Goal: Task Accomplishment & Management: Manage account settings

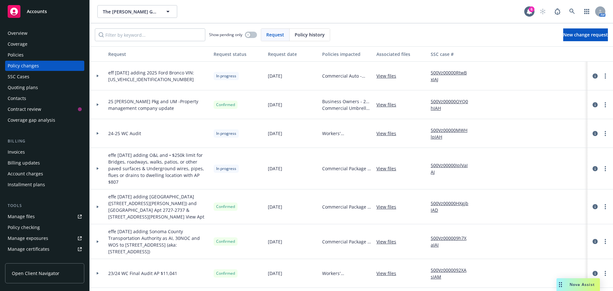
click at [529, 230] on div "effe [DATE] adding Sonoma County Transportation Authority as AI, 30NOC and WOS …" at bounding box center [420, 241] width 661 height 35
click at [128, 12] on span "The [PERSON_NAME] Group of Companies" at bounding box center [130, 11] width 55 height 7
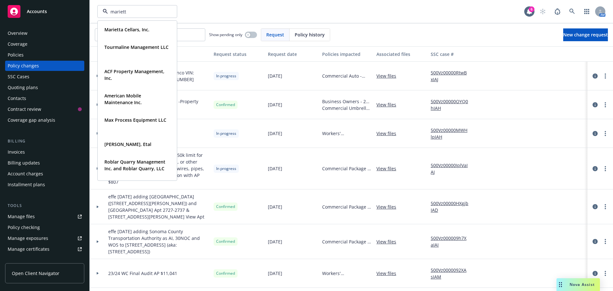
type input "marietta"
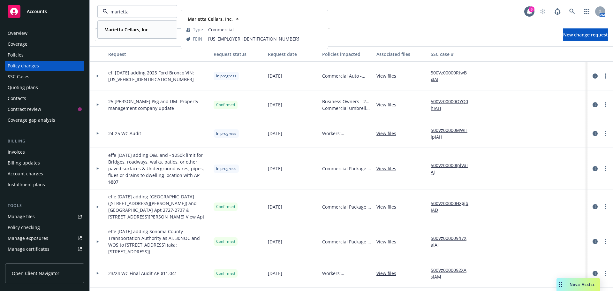
click at [123, 26] on span "Marietta Cellars, Inc." at bounding box center [126, 29] width 45 height 7
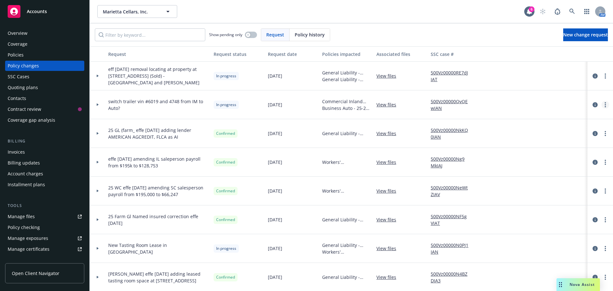
click at [605, 105] on icon "more" at bounding box center [605, 104] width 1 height 5
click at [540, 155] on link "Resume workflow" at bounding box center [550, 156] width 110 height 13
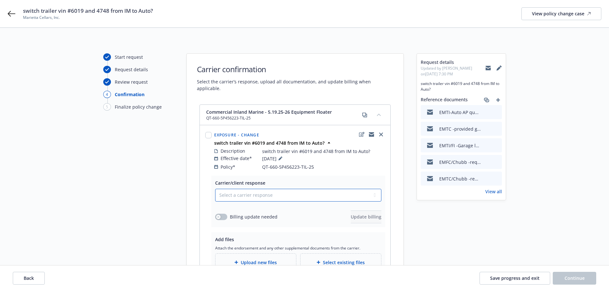
click at [237, 192] on select "Select a carrier response Accepted Accepted with revision No endorsement needed…" at bounding box center [298, 195] width 166 height 13
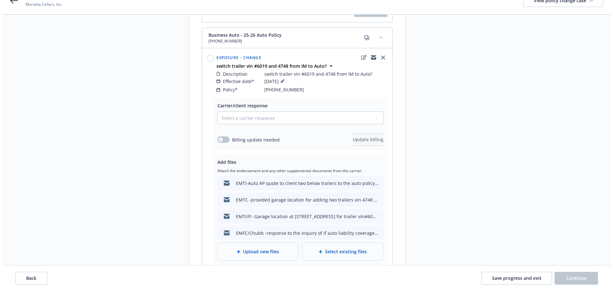
scroll to position [287, 0]
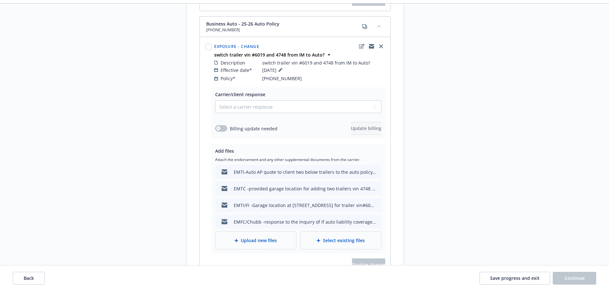
click at [257, 237] on span "Upload new files" at bounding box center [259, 240] width 36 height 7
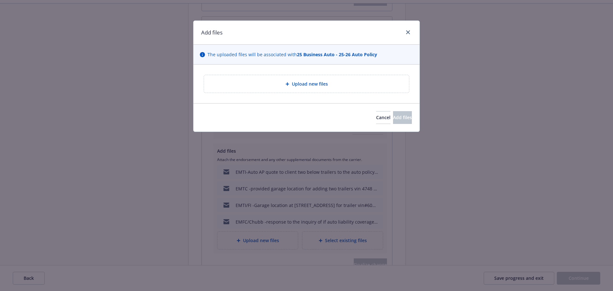
type textarea "x"
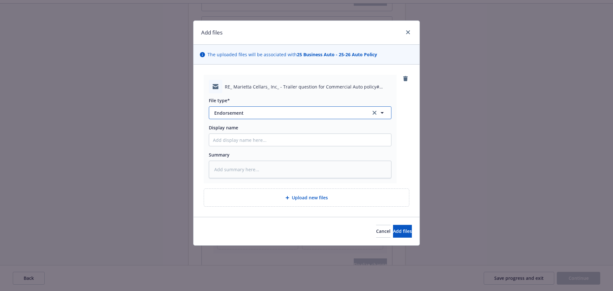
click at [226, 115] on span "Endorsement" at bounding box center [288, 113] width 148 height 7
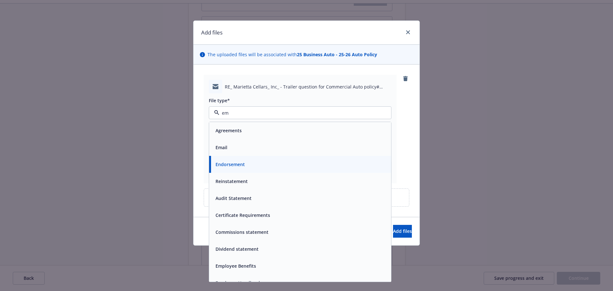
type input "ema"
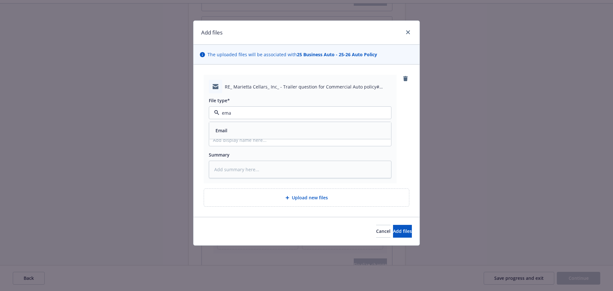
click at [266, 131] on div "Email" at bounding box center [300, 130] width 174 height 9
click at [239, 142] on input "Display name" at bounding box center [300, 140] width 182 height 12
type textarea "x"
type input "E"
type textarea "x"
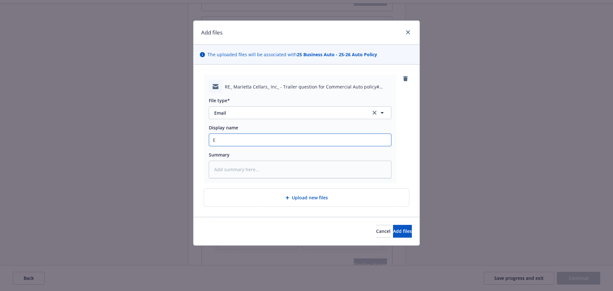
type input "EM"
type textarea "x"
type input "EMF"
type textarea "x"
type input "EMFC"
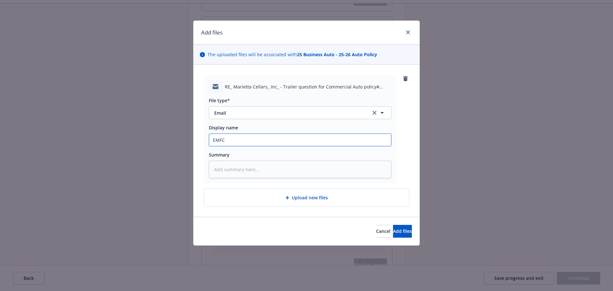
type textarea "x"
type input "EMFC/"
type textarea "x"
type input "EMFC/C"
type textarea "x"
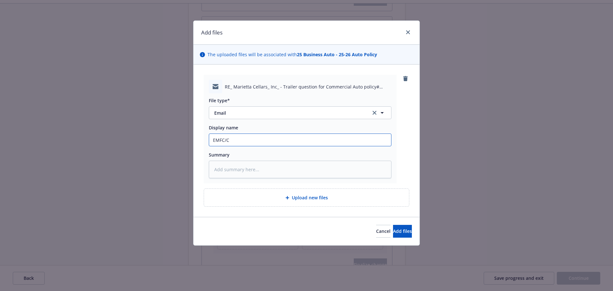
type input "EMFC/Ch"
type textarea "x"
type input "EMFC/Chu"
type textarea "x"
type input "EMFC/Chub"
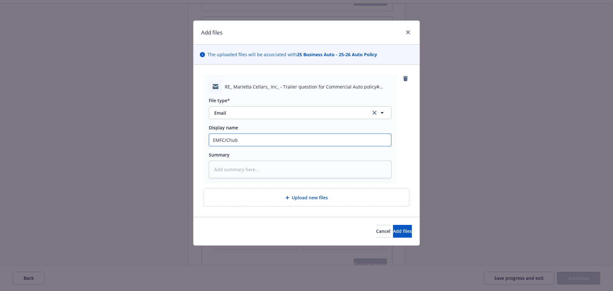
type textarea "x"
type input "EMFC/Chubb"
type textarea "x"
type input "EMFC/Chubb-"
click at [272, 143] on input "EMFC/Chubb-" at bounding box center [300, 140] width 182 height 12
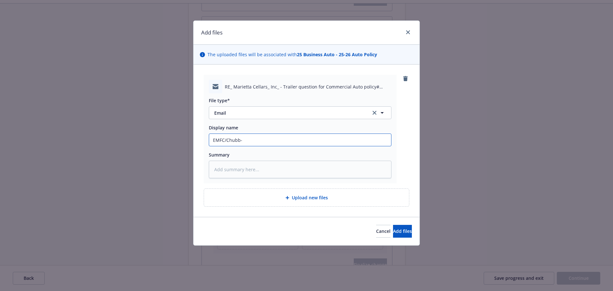
type textarea "x"
type input "EMFC/Chubb-c"
type textarea "x"
type input "EMFC/Chubb-co"
type textarea "x"
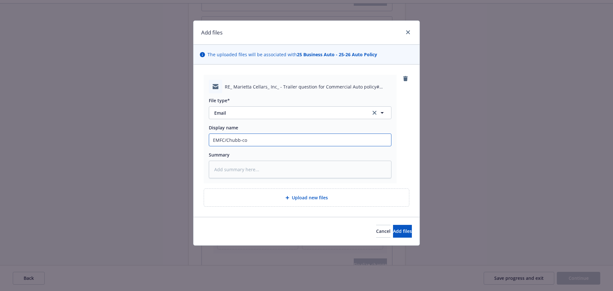
type input "EMFC/Chubb-con"
type textarea "x"
type input "EMFC/Chubb-conf"
type textarea "x"
type input "EMFC/Chubb-confi"
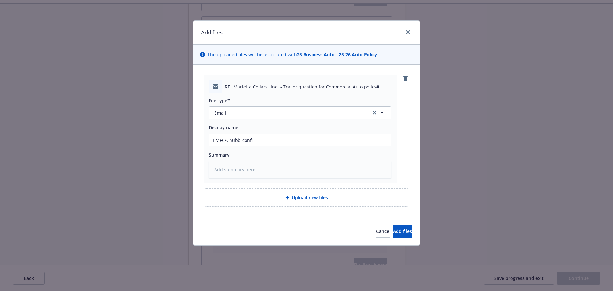
type textarea "x"
type input "EMFC/Chubb-confir"
type textarea "x"
type input "EMFC/Chubb-confirm"
type textarea "x"
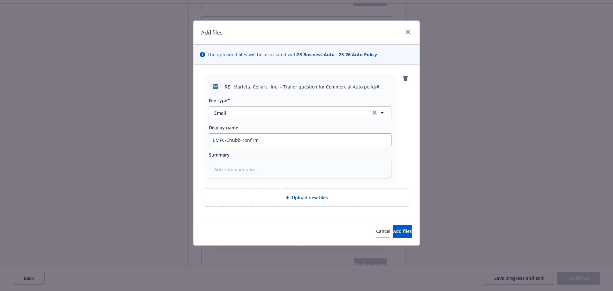
type input "EMFC/Chubb-confirme"
type textarea "x"
type input "EMFC/Chubb-confirmed"
type textarea "x"
type input "EMFC/Chubb-confirmed"
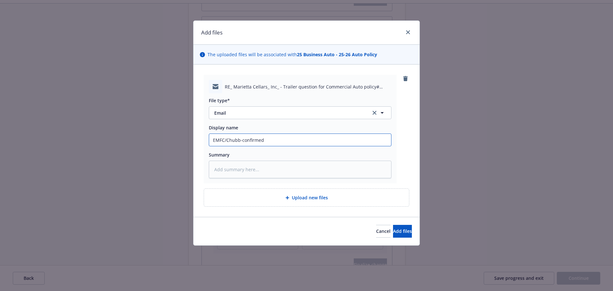
type textarea "x"
type input "EMFC/Chubb-confirmed t"
type textarea "x"
type input "EMFC/Chubb-confirmed the"
type textarea "x"
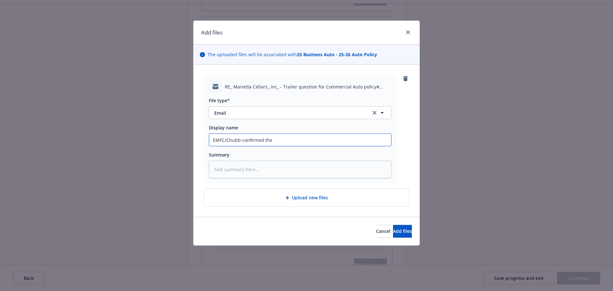
type input "EMFC/Chubb-confirmed the"
type textarea "x"
type input "EMFC/Chubb-confirmed the A"
type textarea "x"
type input "EMFC/Chubb-confirmed the AO"
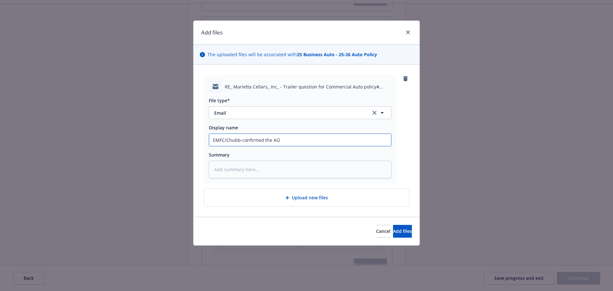
type textarea "x"
type input "EMFC/Chubb-confirmed the A"
type textarea "x"
type input "EMFC/Chubb-confirmed the AP"
type textarea "x"
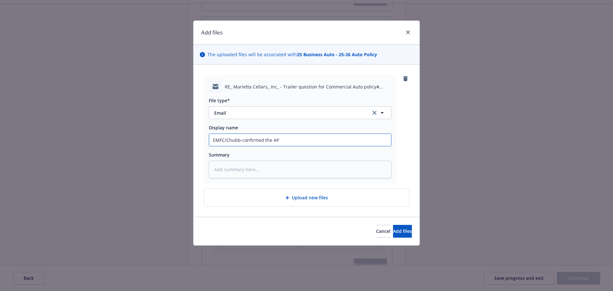
type input "EMFC/Chubb-confirmed the AP"
type textarea "x"
type input "EMFC/Chubb-confirmed the AP q"
type textarea "x"
type input "EMFC/Chubb-confirmed the AP qu"
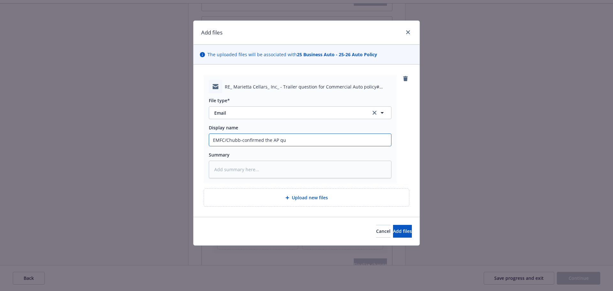
type textarea "x"
type input "EMFC/Chubb-confirmed the AP quo"
type textarea "x"
type input "EMFC/Chubb-confirmed the AP quot"
type textarea "x"
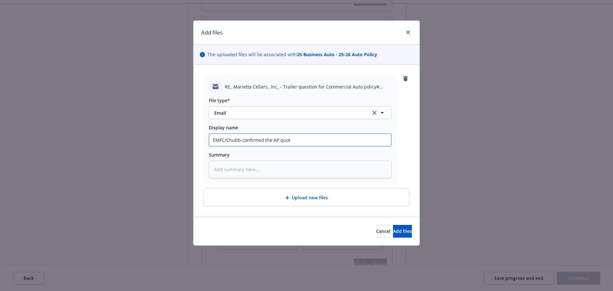
type input "EMFC/Chubb-confirmed the AP quote"
type textarea "x"
type input "EMFC/Chubb-confirmed the AP quote"
type textarea "x"
type input "EMFC/Chubb-confirmed the AP quote i"
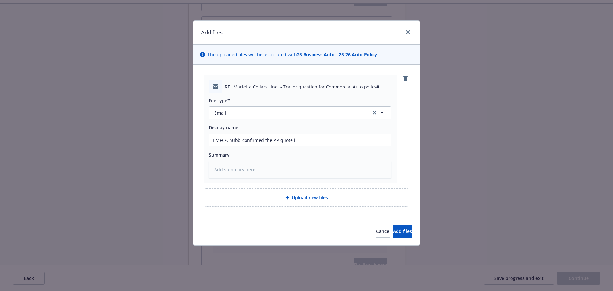
type textarea "x"
type input "EMFC/Chubb-confirmed the AP quote in"
type textarea "x"
type input "EMFC/Chubb-confirmed the AP quote inc"
type textarea "x"
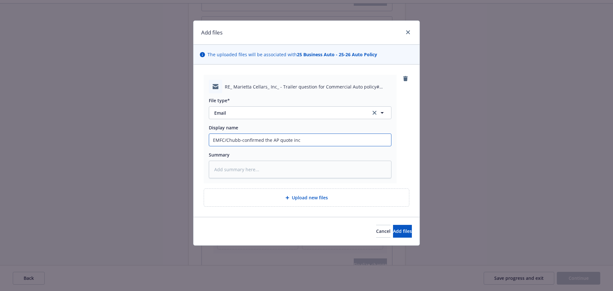
type input "EMFC/Chubb-confirmed the AP quote incl"
type textarea "x"
type input "EMFC/Chubb-confirmed the AP quote inclu"
type textarea "x"
type input "EMFC/Chubb-confirmed the AP quote includ"
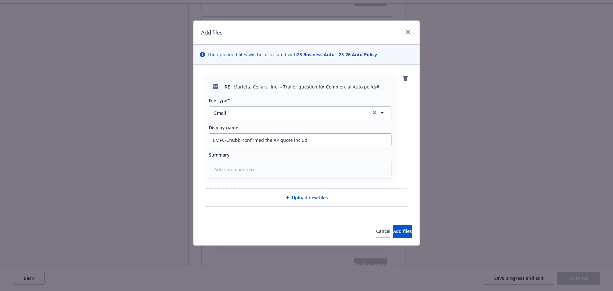
type textarea "x"
type input "EMFC/Chubb-confirmed the AP quote include"
type textarea "x"
type input "EMFC/Chubb-confirmed the AP quote includes"
type textarea "x"
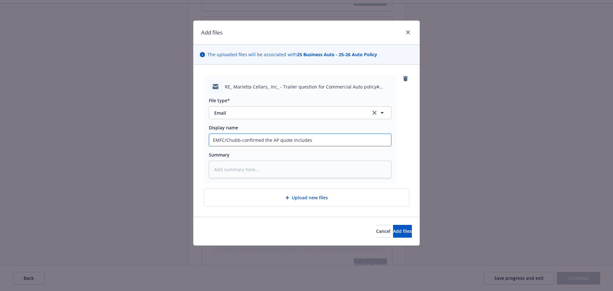
type input "EMFC/Chubb-confirmed the AP quote includes"
type textarea "x"
type input "EMFC/Chubb-confirmed the AP quote includes b"
type textarea "x"
type input "EMFC/Chubb-confirmed the AP quote includes bo"
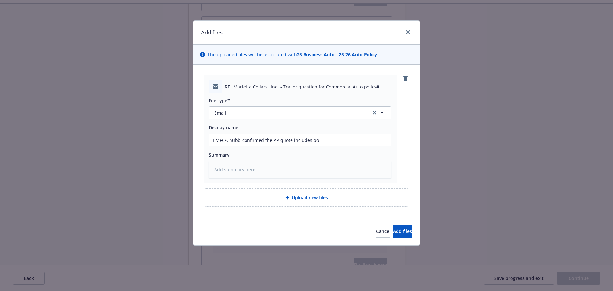
type textarea "x"
type input "EMFC/Chubb-confirmed the AP quote includes bot"
type textarea "x"
type input "EMFC/Chubb-confirmed the AP quote includes both"
type textarea "x"
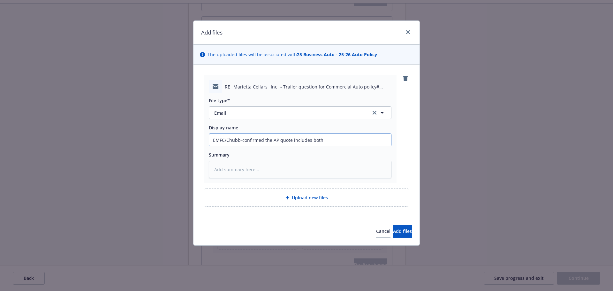
type input "EMFC/Chubb-confirmed the AP quote includes both"
type textarea "x"
type input "EMFC/Chubb-confirmed the AP quote includes both A"
type textarea "x"
type input "EMFC/Chubb-confirmed the AP quote includes both [PERSON_NAME]"
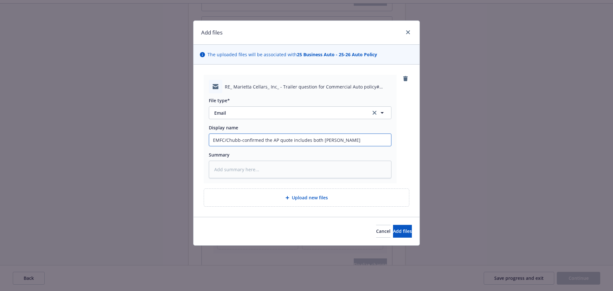
type textarea "x"
type input "EMFC/Chubb-confirmed the AP quote includes both [PERSON_NAME]"
type textarea "x"
type input "EMFC/Chubb-confirmed the AP quote includes both Al a"
type textarea "x"
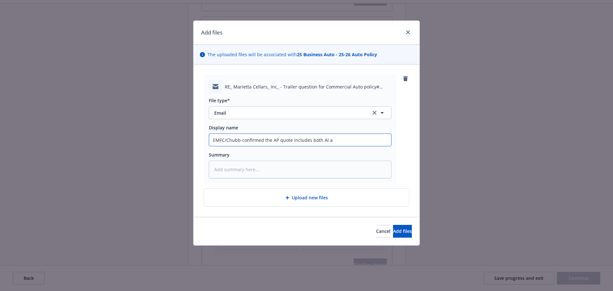
type input "EMFC/Chubb-confirmed the AP quote includes both Al an"
type textarea "x"
type input "EMFC/Chubb-confirmed the AP quote includes both Al and"
type textarea "x"
type input "EMFC/Chubb-confirmed the AP quote includes both Al and"
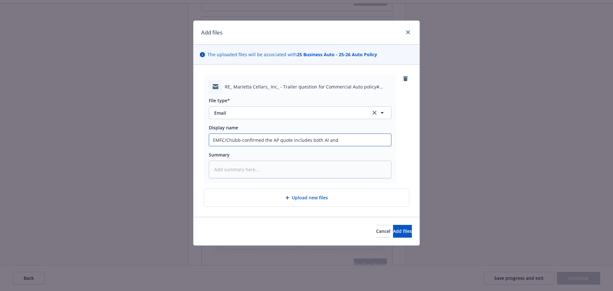
type textarea "x"
type input "EMFC/Chubb-confirmed the AP quote includes both Al and P"
type textarea "x"
type input "EMFC/Chubb-confirmed the AP quote includes both Al and PD"
click at [326, 142] on input "EMFC/Chubb-confirmed the AP quote includes both Al and PD" at bounding box center [300, 140] width 182 height 12
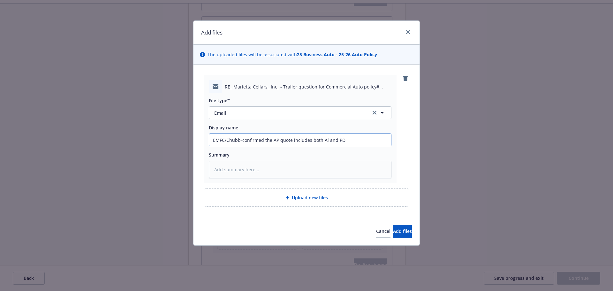
type textarea "x"
type input "EMFC/Chubb-confirmed the AP quote includes both A and PD"
type textarea "x"
type input "EMFC/Chubb-confirmed the AP quote includes both AL and PD"
click at [393, 233] on span "Add files" at bounding box center [402, 231] width 19 height 6
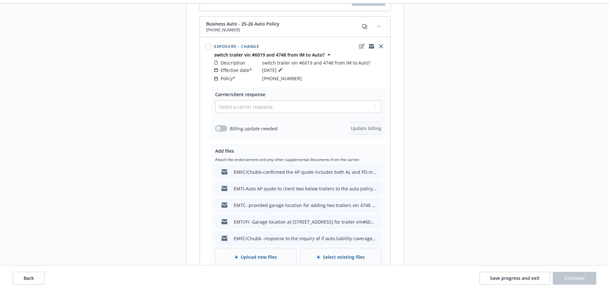
click at [281, 253] on div "Upload new files" at bounding box center [255, 256] width 70 height 7
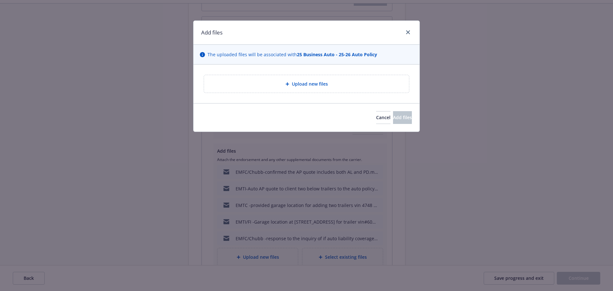
type textarea "x"
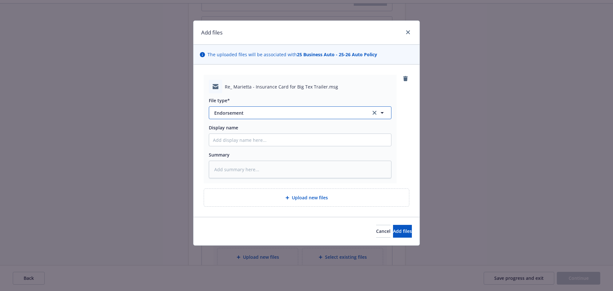
click at [233, 116] on span "Endorsement" at bounding box center [288, 113] width 148 height 7
type input "change"
click at [228, 130] on span "Change request" at bounding box center [233, 130] width 34 height 7
click at [228, 143] on input "Display name" at bounding box center [300, 140] width 182 height 12
type textarea "x"
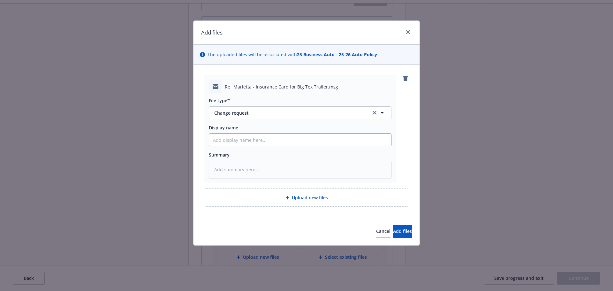
type input "E"
type textarea "x"
type input "EM"
type textarea "x"
type input "EMF"
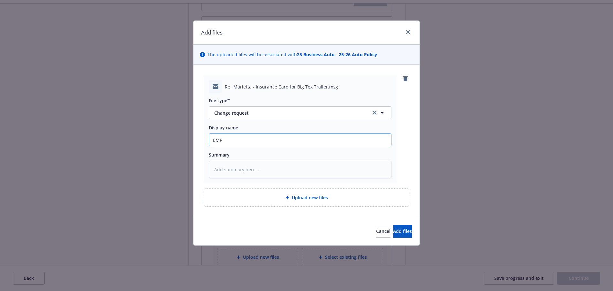
type textarea "x"
type input "EMFI"
type textarea "x"
type input "EMFI"
type textarea "x"
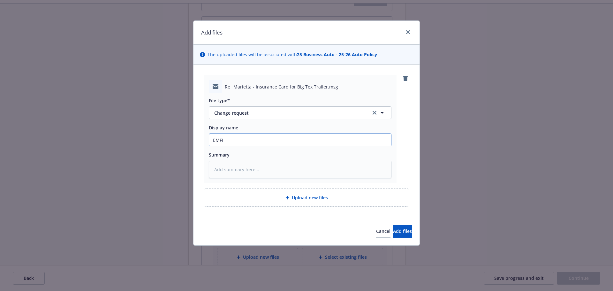
type input "EMFI -"
type textarea "x"
type input "EMFI -i"
type textarea "x"
type input "EMFI -in"
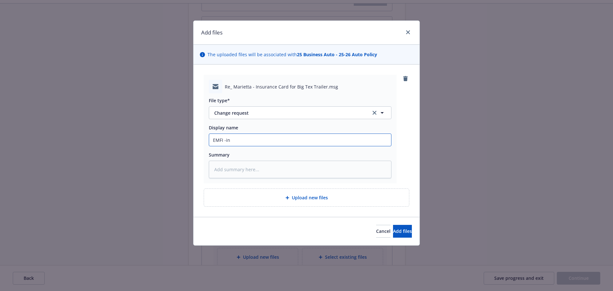
type textarea "x"
type input "EMFI -ins"
type textarea "x"
type input "EMFI -insu"
type textarea "x"
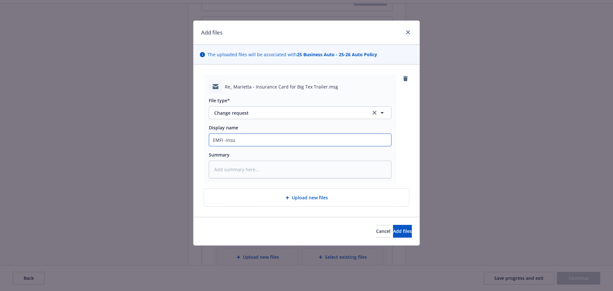
type input "EMFI -insur"
type textarea "x"
type input "EMFI -insure"
type textarea "x"
type input "EMFI -insured"
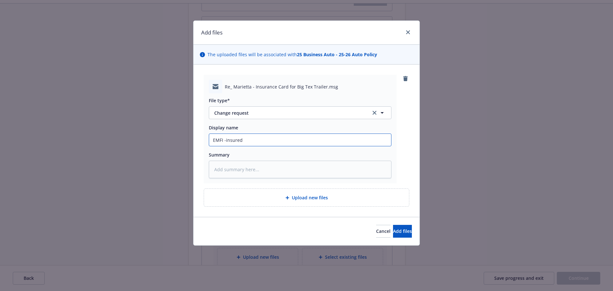
type textarea "x"
type input "EMFI -insured"
type textarea "x"
type input "EMFI -insured"
type textarea "x"
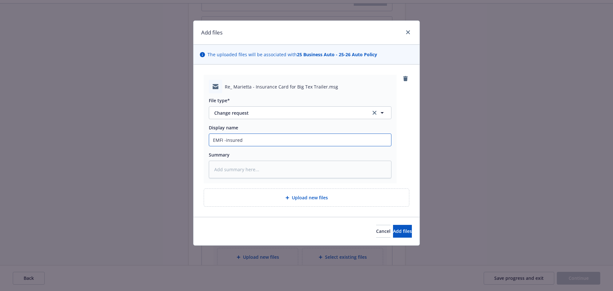
type input "EMFI -insure"
type textarea "x"
type input "EMFI -insur"
type textarea "x"
type input "EMFI -insu"
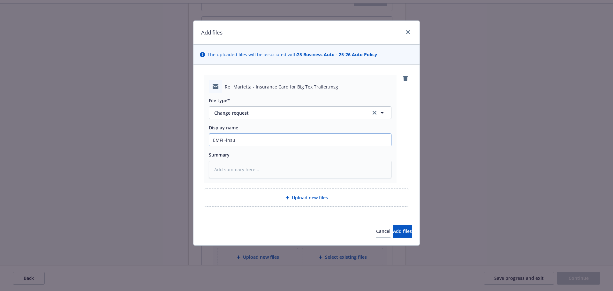
type textarea "x"
type input "EMFI -ins"
type textarea "x"
type input "EMFI -in"
type textarea "x"
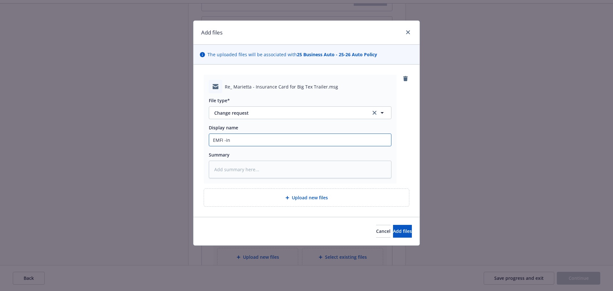
type input "EMFI -i"
type textarea "x"
type input "EMFI -"
type textarea "x"
type input "EMFI -c"
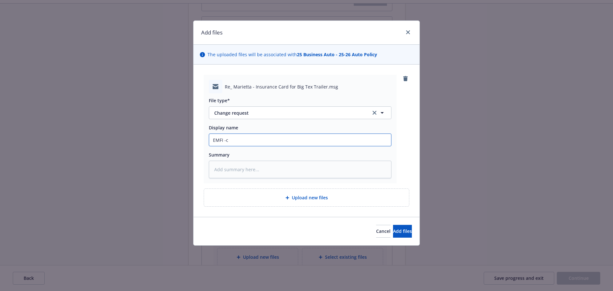
type textarea "x"
type input "EMFI -cl"
type textarea "x"
type input "EMFI -cli"
type textarea "x"
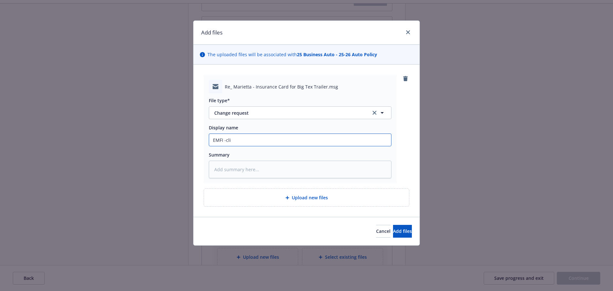
type input "EMFI -clie"
type textarea "x"
type input "EMFI -clien"
type textarea "x"
type input "EMFI -cliene"
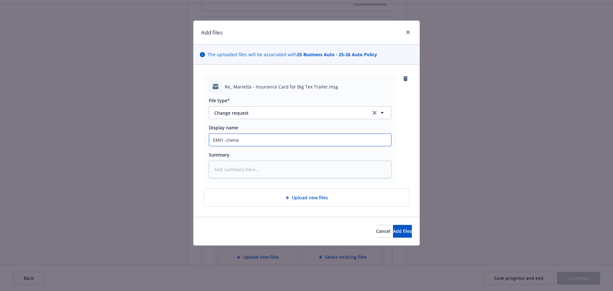
type textarea "x"
type input "EMFI -clien"
type textarea "x"
type input "EMFI -client"
type textarea "x"
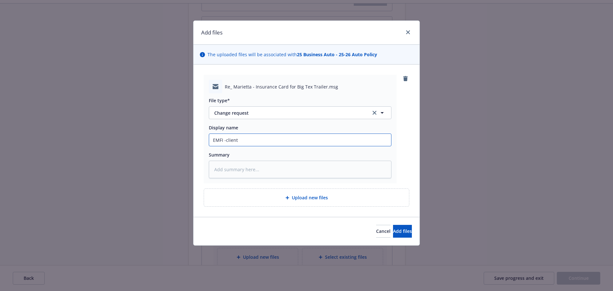
type input "EMFI -client"
type textarea "x"
type input "EMFI -client a"
type textarea "x"
type input "EMFI -client ac"
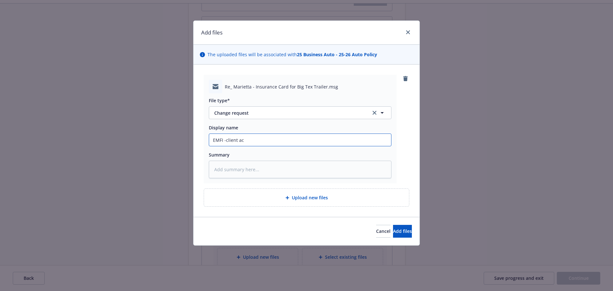
type textarea "x"
type input "EMFI -client acc"
type textarea "x"
type input "EMFI -client ac"
type textarea "x"
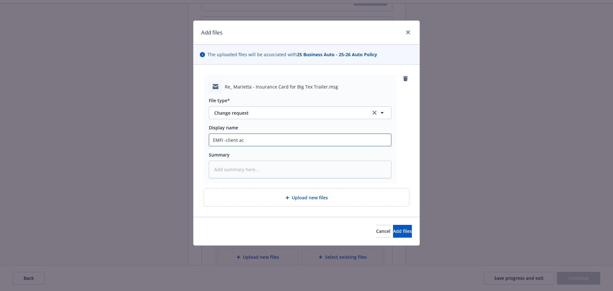
type input "EMFI -client a"
type textarea "x"
type input "EMFI -client"
type textarea "x"
click at [401, 232] on span "Add files" at bounding box center [402, 231] width 19 height 6
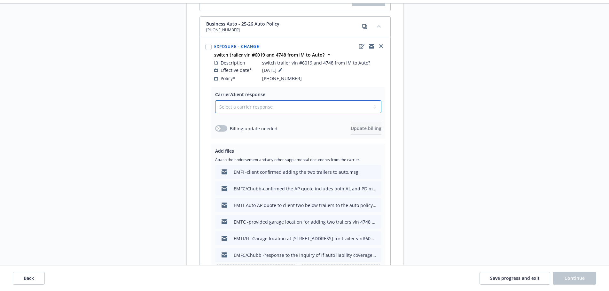
click at [236, 100] on select "Select a carrier response Accepted Accepted with revision No endorsement needed…" at bounding box center [298, 106] width 166 height 13
click at [379, 91] on div "Carrier/client response" at bounding box center [298, 94] width 166 height 7
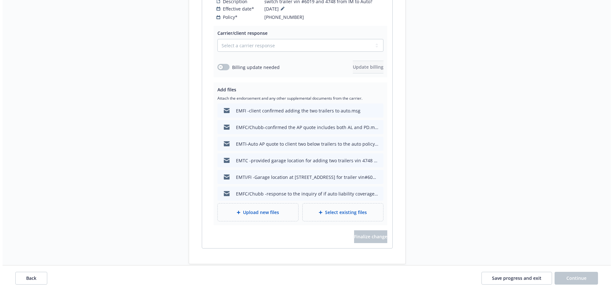
scroll to position [351, 0]
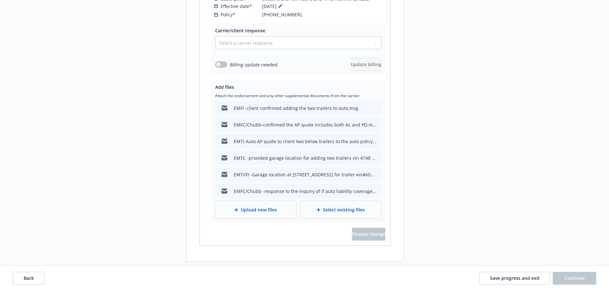
click at [257, 206] on span "Upload new files" at bounding box center [259, 209] width 36 height 7
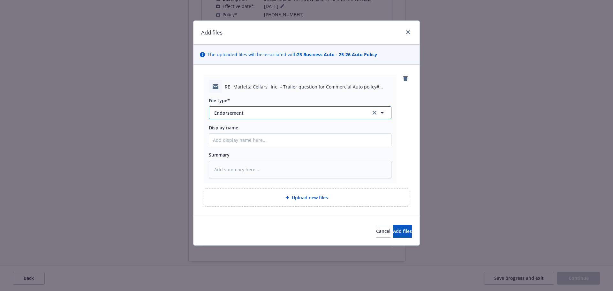
click at [241, 111] on span "Endorsement" at bounding box center [288, 113] width 148 height 7
click at [254, 126] on div "Change request" at bounding box center [300, 130] width 174 height 9
click at [237, 135] on input "Display name" at bounding box center [300, 140] width 182 height 12
click at [288, 142] on input "EMTI -endt request of adding" at bounding box center [300, 140] width 182 height 12
click at [348, 137] on input "EMTI -endt request of adding trailer vin#4748 and #6019" at bounding box center [300, 140] width 182 height 12
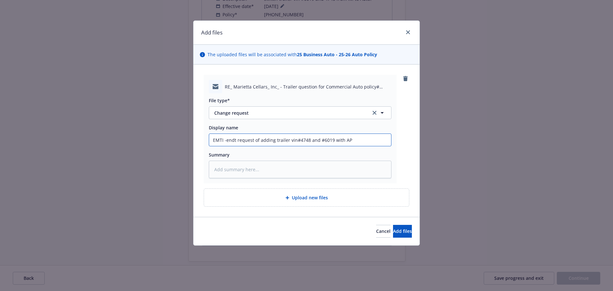
click at [363, 142] on input "EMTI -endt request of adding trailer vin#4748 and #6019 with AP" at bounding box center [300, 140] width 182 height 12
paste input "38.64"
click at [350, 141] on input "EMTI -endt request of adding trailer vin#4748 and #6019 with AP 38.64" at bounding box center [300, 140] width 182 height 12
click at [378, 144] on input "EMTI -endt request of adding trailer vin#4748 and #6019 with AP 38.64" at bounding box center [300, 140] width 182 height 12
click at [385, 142] on input "EMTI -endt request of adding trailer vin#4748 and #6019 with AP 38.64 (annual" at bounding box center [300, 140] width 182 height 12
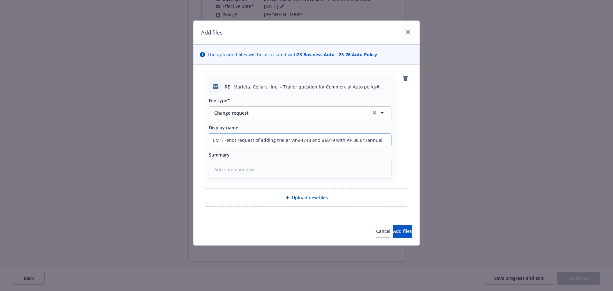
paste input "$62.96"
click at [397, 233] on span "Add files" at bounding box center [402, 231] width 19 height 6
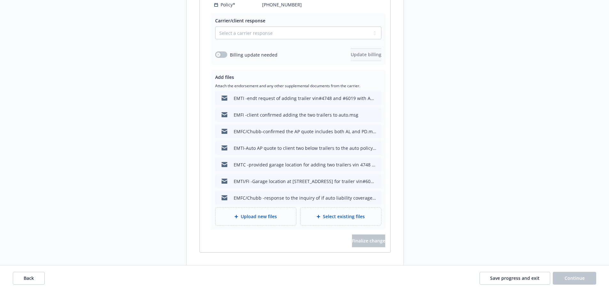
scroll to position [351, 0]
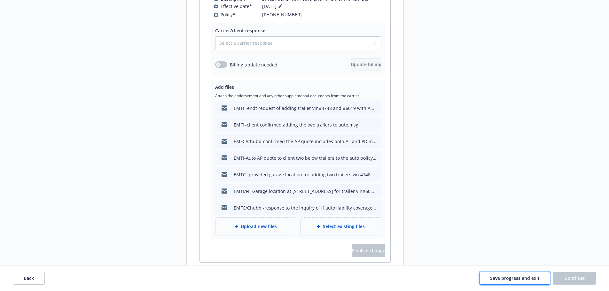
click at [512, 276] on span "Save progress and exit" at bounding box center [515, 278] width 50 height 6
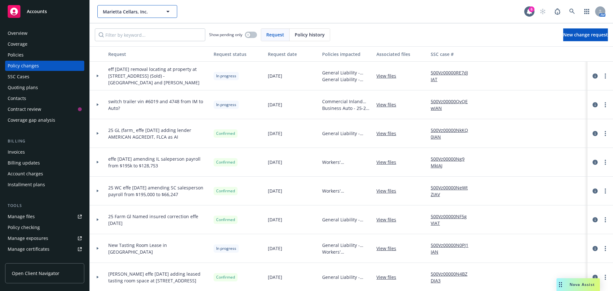
click at [138, 13] on span "Marietta Cellars, Inc." at bounding box center [130, 11] width 55 height 7
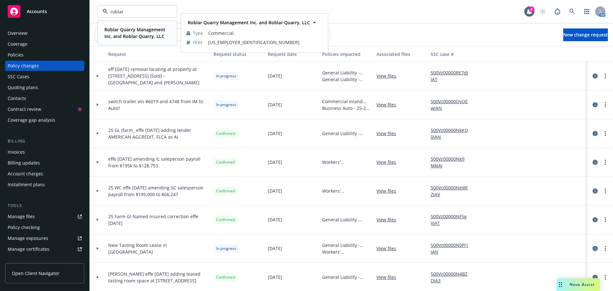
click at [136, 28] on strong "Roblar Quarry Management Inc. and Roblar Quarry, LLC" at bounding box center [134, 33] width 61 height 13
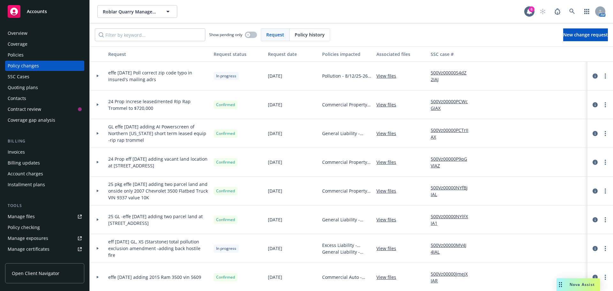
click at [30, 216] on div "Manage files" at bounding box center [21, 216] width 27 height 10
click at [27, 216] on div "Manage files" at bounding box center [21, 216] width 27 height 10
click at [593, 77] on icon "circleInformation" at bounding box center [595, 75] width 5 height 5
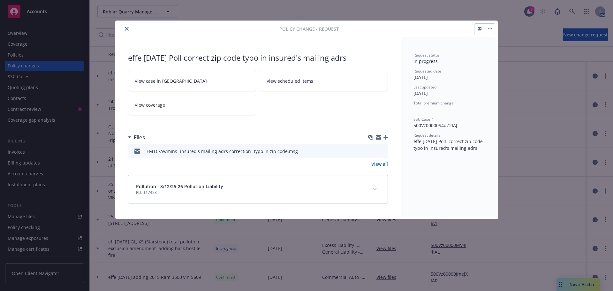
click at [385, 137] on icon "button" at bounding box center [386, 137] width 4 height 4
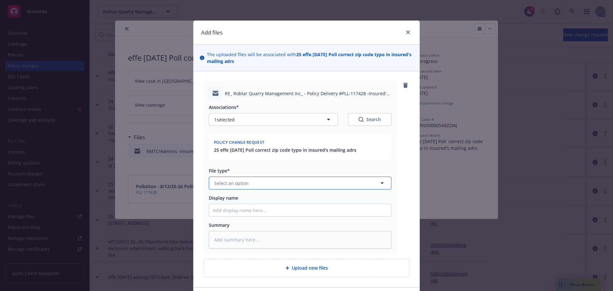
click at [237, 187] on button "Select an option" at bounding box center [300, 183] width 183 height 13
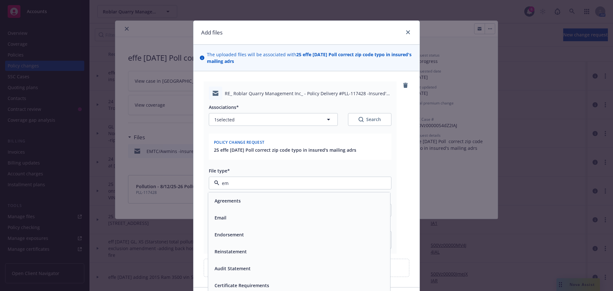
click at [230, 217] on div "Email" at bounding box center [299, 217] width 174 height 9
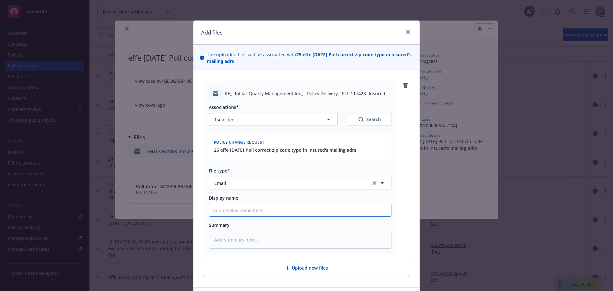
click at [225, 211] on input "Display name" at bounding box center [300, 210] width 182 height 12
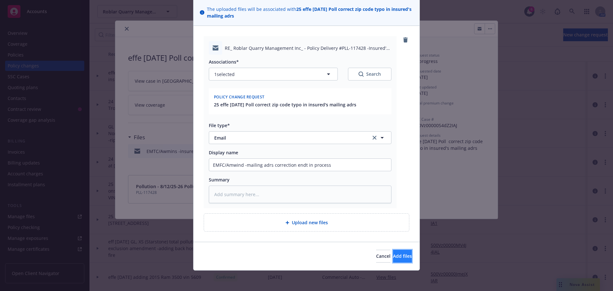
click at [393, 257] on span "Add files" at bounding box center [402, 256] width 19 height 6
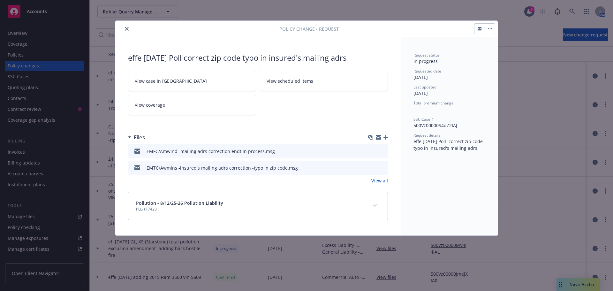
click at [126, 29] on icon "close" at bounding box center [127, 29] width 4 height 4
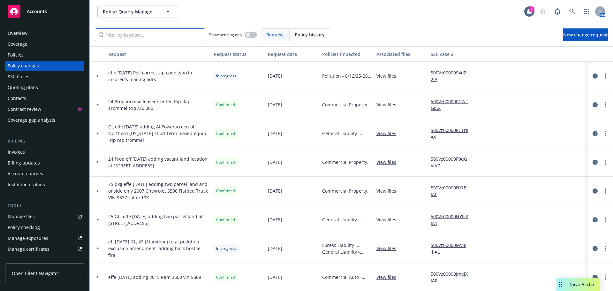
click at [121, 40] on input "Filter by keyword..." at bounding box center [150, 34] width 111 height 13
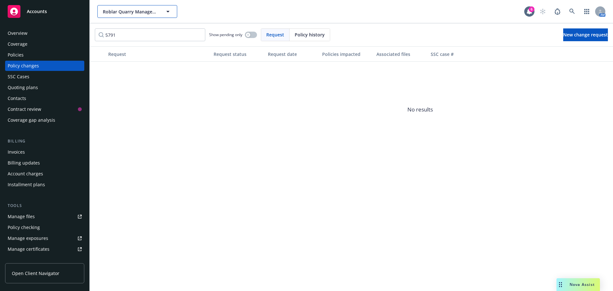
click at [106, 8] on button "Roblar Quarry Management Inc. and Roblar Quarry, LLC" at bounding box center [137, 11] width 80 height 13
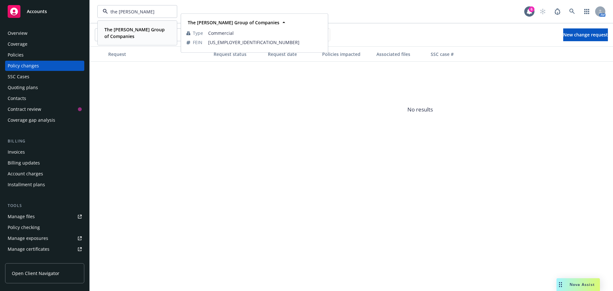
click at [129, 36] on span "The [PERSON_NAME] Group of Companies" at bounding box center [136, 32] width 65 height 13
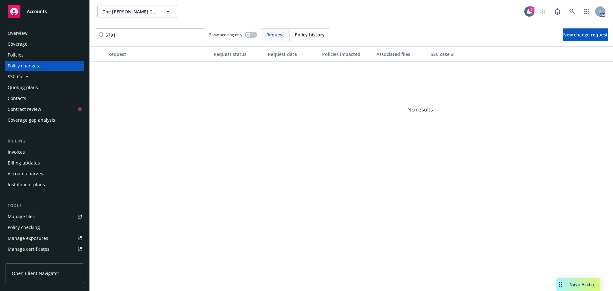
click at [16, 152] on div "Invoices" at bounding box center [16, 152] width 17 height 10
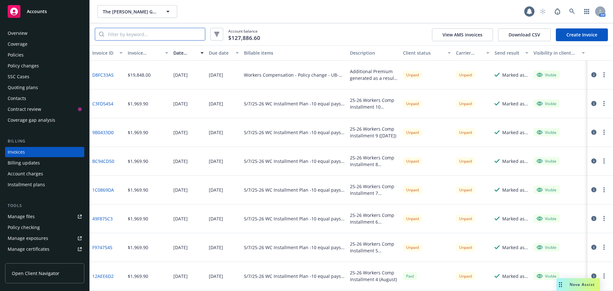
click at [145, 38] on input "search" at bounding box center [154, 34] width 101 height 12
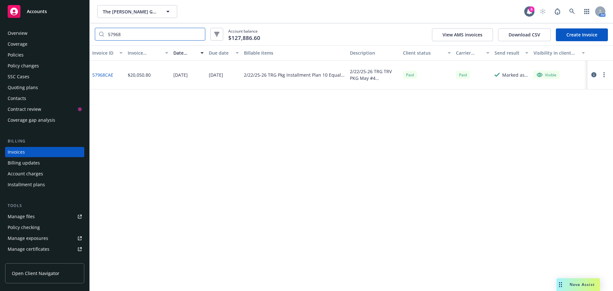
drag, startPoint x: 133, startPoint y: 37, endPoint x: 95, endPoint y: 39, distance: 38.1
click at [95, 39] on div "57968 Account balance $127,886.60 View AMS invoices Download CSV Create Invoice" at bounding box center [352, 34] width 524 height 22
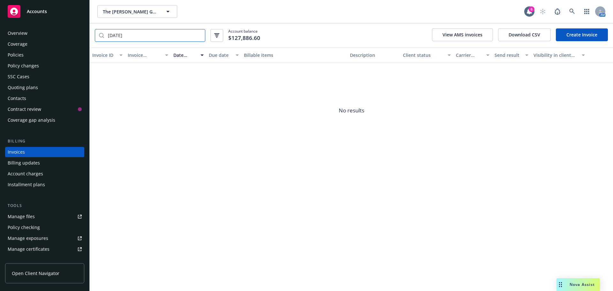
drag, startPoint x: 138, startPoint y: 36, endPoint x: 100, endPoint y: 35, distance: 38.0
click at [100, 35] on div "[DATE]" at bounding box center [150, 35] width 111 height 13
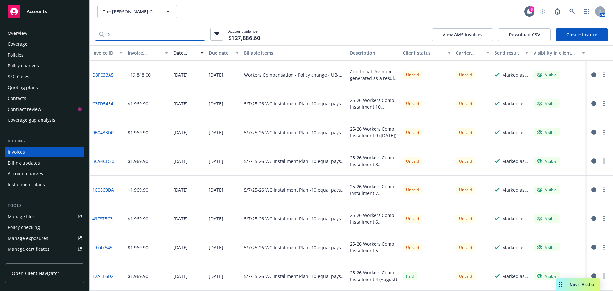
drag, startPoint x: 114, startPoint y: 35, endPoint x: 95, endPoint y: 36, distance: 19.2
click at [95, 36] on div "5" at bounding box center [150, 34] width 111 height 13
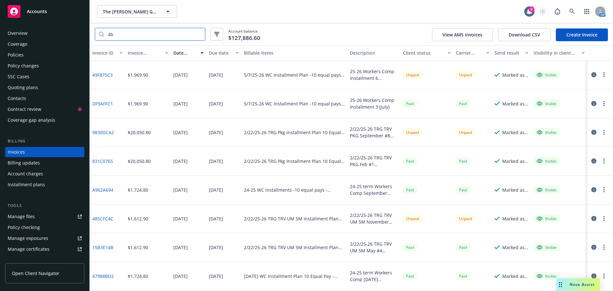
drag, startPoint x: 135, startPoint y: 40, endPoint x: 98, endPoint y: 39, distance: 37.1
click at [98, 39] on div "4b" at bounding box center [150, 34] width 111 height 13
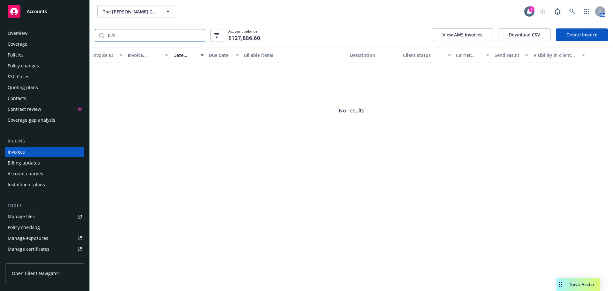
drag, startPoint x: 116, startPoint y: 38, endPoint x: 90, endPoint y: 40, distance: 26.0
click at [90, 40] on div "022 Account balance $127,886.60 View AMS invoices Download CSV Create Invoice" at bounding box center [352, 35] width 524 height 24
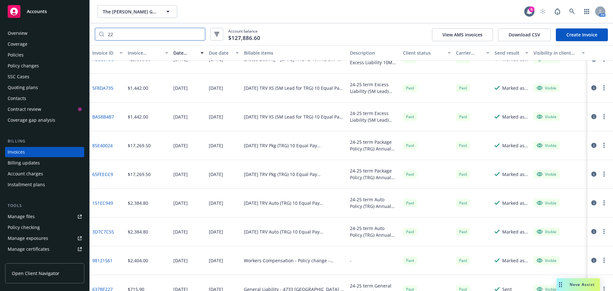
scroll to position [1753, 0]
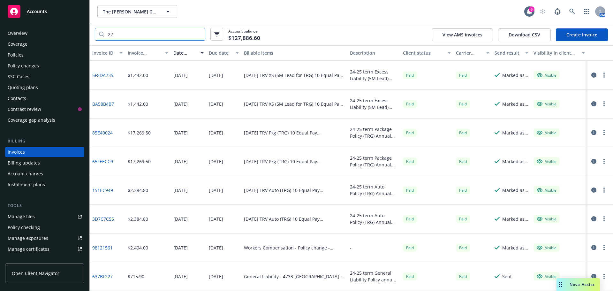
drag, startPoint x: 115, startPoint y: 36, endPoint x: 95, endPoint y: 36, distance: 20.8
click at [95, 36] on div "22 Account balance $127,886.60 View AMS invoices Download CSV Create Invoice" at bounding box center [352, 34] width 524 height 22
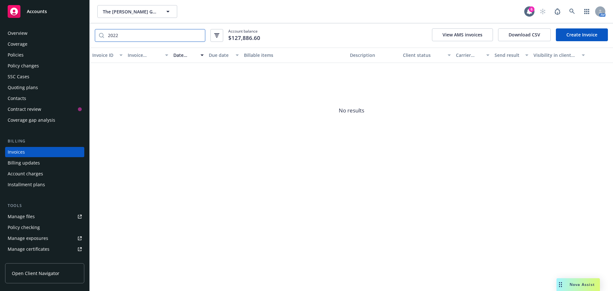
drag, startPoint x: 129, startPoint y: 35, endPoint x: 98, endPoint y: 36, distance: 31.0
click at [98, 36] on div "2022" at bounding box center [150, 35] width 111 height 13
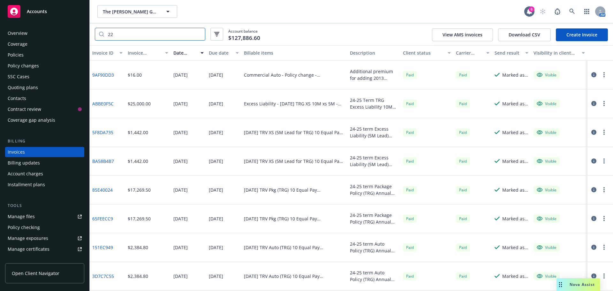
drag, startPoint x: 116, startPoint y: 37, endPoint x: 96, endPoint y: 36, distance: 20.1
click at [96, 36] on div "22" at bounding box center [150, 34] width 111 height 13
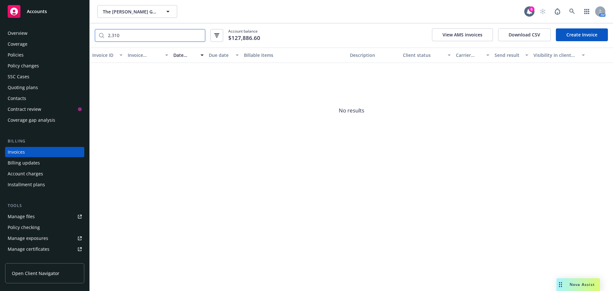
drag, startPoint x: 122, startPoint y: 37, endPoint x: 93, endPoint y: 37, distance: 28.4
click at [93, 37] on div "2,310 Account balance $127,886.60 View AMS invoices Download CSV Create Invoice" at bounding box center [352, 35] width 524 height 24
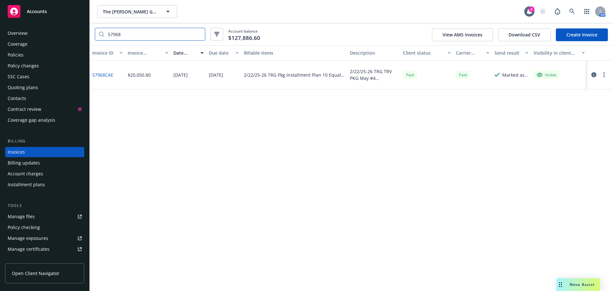
drag, startPoint x: 137, startPoint y: 34, endPoint x: 92, endPoint y: 33, distance: 45.0
click at [92, 33] on div "57968 Account balance $127,886.60 View AMS invoices Download CSV Create Invoice" at bounding box center [352, 34] width 524 height 22
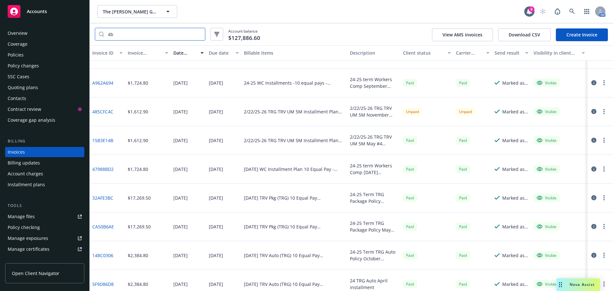
scroll to position [105, 0]
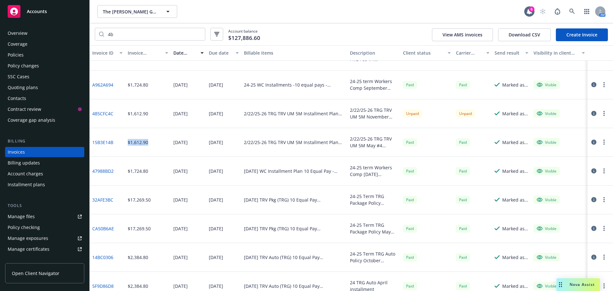
drag, startPoint x: 151, startPoint y: 142, endPoint x: 126, endPoint y: 142, distance: 24.9
click at [126, 142] on div "$1,612.90" at bounding box center [148, 142] width 46 height 29
copy div "$1,612.90"
drag, startPoint x: 123, startPoint y: 34, endPoint x: 91, endPoint y: 35, distance: 32.0
click at [92, 35] on div "4b Account balance $127,886.60 View AMS invoices Download CSV Create Invoice" at bounding box center [352, 34] width 524 height 22
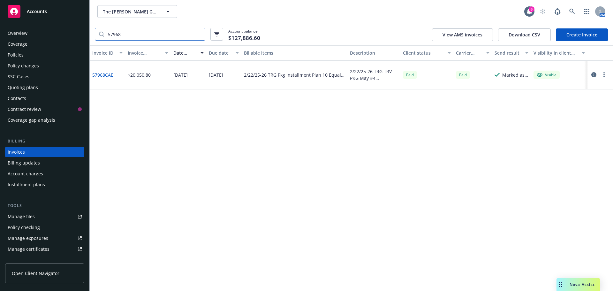
scroll to position [0, 0]
drag, startPoint x: 127, startPoint y: 37, endPoint x: 73, endPoint y: 37, distance: 53.3
click at [74, 37] on div "Accounts Overview Coverage Policies Policy changes SSC Cases Quoting plans Cont…" at bounding box center [306, 145] width 613 height 291
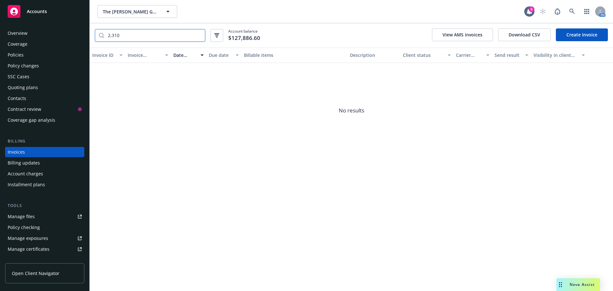
drag, startPoint x: 127, startPoint y: 34, endPoint x: 84, endPoint y: 42, distance: 44.6
click at [84, 42] on div "Accounts Overview Coverage Policies Policy changes SSC Cases Quoting plans Cont…" at bounding box center [306, 145] width 613 height 291
click at [144, 37] on input "2,310" at bounding box center [154, 35] width 101 height 12
click at [142, 37] on input "2,310" at bounding box center [154, 35] width 101 height 12
drag, startPoint x: 142, startPoint y: 37, endPoint x: 90, endPoint y: 48, distance: 52.9
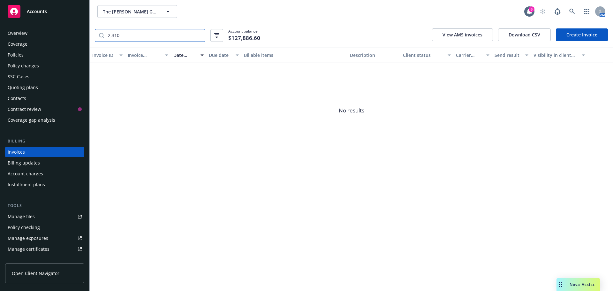
click at [90, 48] on div "The [PERSON_NAME] Group of Companies The [PERSON_NAME] Group of Companies 6 AM …" at bounding box center [352, 145] width 524 height 291
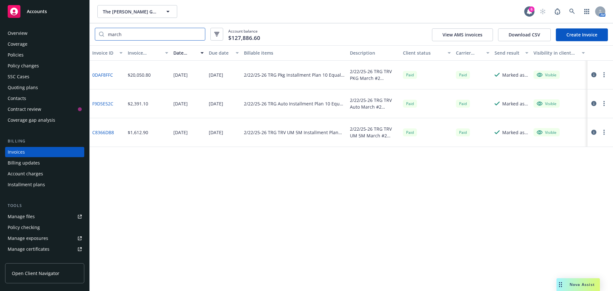
drag, startPoint x: 130, startPoint y: 37, endPoint x: 88, endPoint y: 37, distance: 42.2
click at [88, 37] on div "Accounts Overview Coverage Policies Policy changes SSC Cases Quoting plans Cont…" at bounding box center [306, 145] width 613 height 291
click at [132, 33] on input "march" at bounding box center [154, 34] width 101 height 12
drag, startPoint x: 131, startPoint y: 33, endPoint x: 89, endPoint y: 35, distance: 42.6
click at [89, 35] on div "Accounts Overview Coverage Policies Policy changes SSC Cases Quoting plans Cont…" at bounding box center [306, 145] width 613 height 291
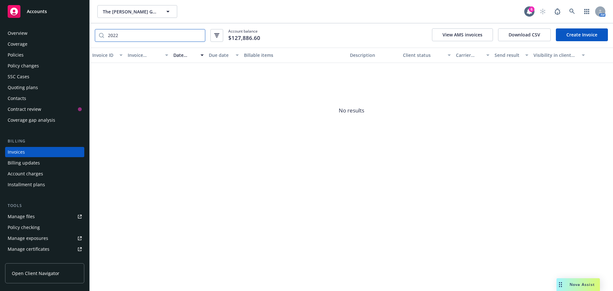
drag, startPoint x: 113, startPoint y: 33, endPoint x: 124, endPoint y: 34, distance: 10.7
click at [125, 34] on input "2022" at bounding box center [154, 35] width 101 height 12
click at [123, 34] on input "2022" at bounding box center [154, 35] width 101 height 12
drag, startPoint x: 123, startPoint y: 34, endPoint x: 94, endPoint y: 35, distance: 29.1
click at [94, 35] on div "2022 Account balance $127,886.60 View AMS invoices Download CSV Create Invoice" at bounding box center [352, 35] width 524 height 24
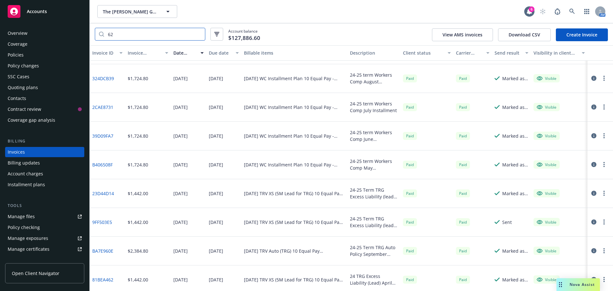
scroll to position [655, 0]
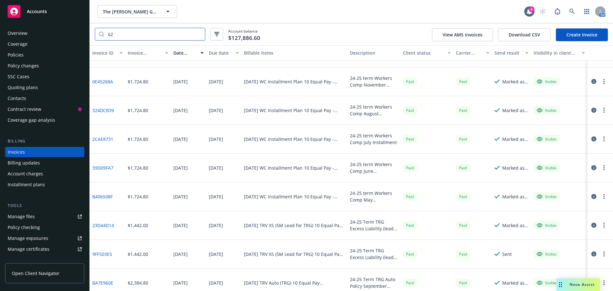
drag, startPoint x: 123, startPoint y: 36, endPoint x: 106, endPoint y: 36, distance: 16.9
click at [106, 36] on input "62" at bounding box center [154, 34] width 101 height 12
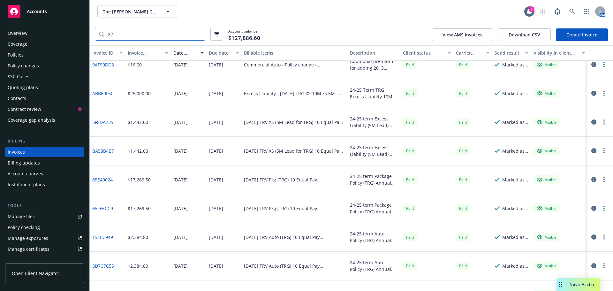
scroll to position [1658, 0]
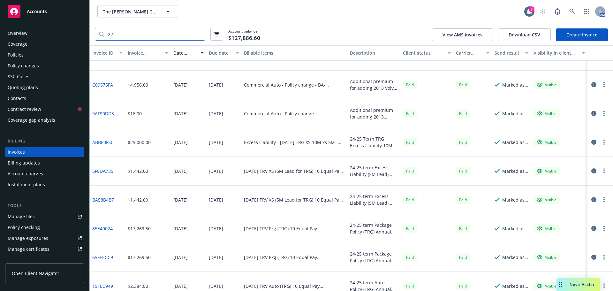
drag, startPoint x: 121, startPoint y: 35, endPoint x: 103, endPoint y: 38, distance: 18.0
click at [103, 38] on div "22" at bounding box center [150, 34] width 111 height 13
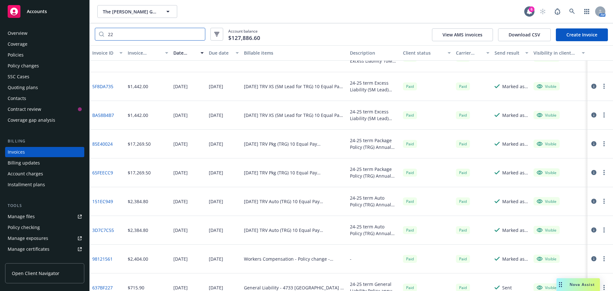
scroll to position [1753, 0]
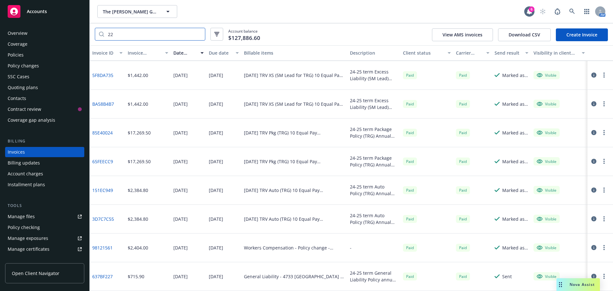
drag, startPoint x: 80, startPoint y: 36, endPoint x: 62, endPoint y: 37, distance: 18.6
click at [62, 37] on div "Accounts Overview Coverage Policies Policy changes SSC Cases Quoting plans Cont…" at bounding box center [306, 145] width 613 height 291
paste input "62C2274"
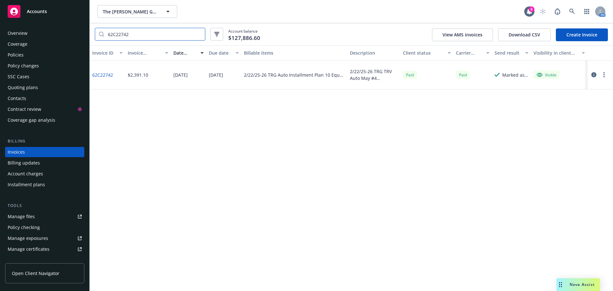
scroll to position [0, 0]
drag, startPoint x: 133, startPoint y: 38, endPoint x: 80, endPoint y: 38, distance: 52.1
click at [80, 38] on div "Accounts Overview Coverage Policies Policy changes SSC Cases Quoting plans Cont…" at bounding box center [306, 145] width 613 height 291
paste input "789D48CB"
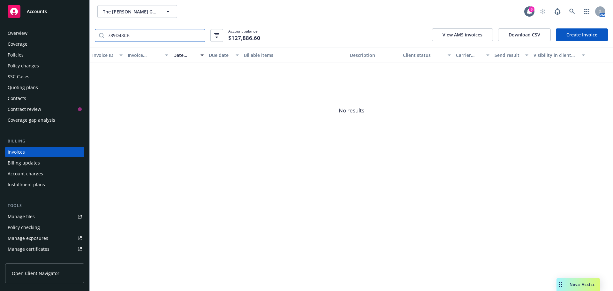
drag, startPoint x: 136, startPoint y: 33, endPoint x: 65, endPoint y: 29, distance: 72.0
click at [67, 33] on div "Accounts Overview Coverage Policies Policy changes SSC Cases Quoting plans Cont…" at bounding box center [306, 145] width 613 height 291
drag, startPoint x: 133, startPoint y: 34, endPoint x: 83, endPoint y: 36, distance: 50.2
click at [83, 36] on div "Accounts Overview Coverage Policies Policy changes SSC Cases Quoting plans Cont…" at bounding box center [306, 145] width 613 height 291
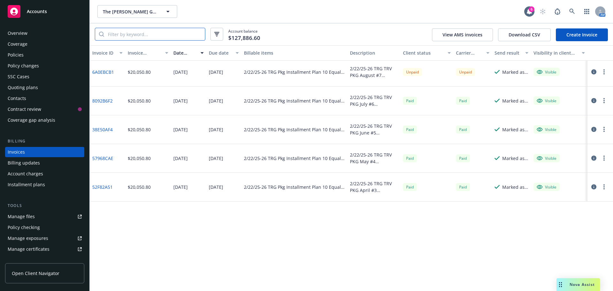
scroll to position [246, 0]
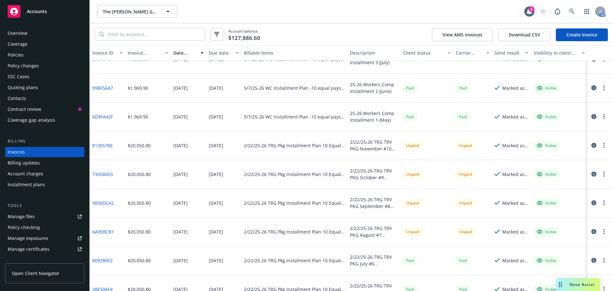
click at [19, 186] on div "Installment plans" at bounding box center [26, 185] width 37 height 10
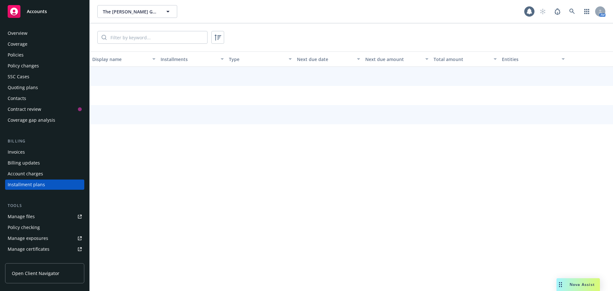
scroll to position [29, 0]
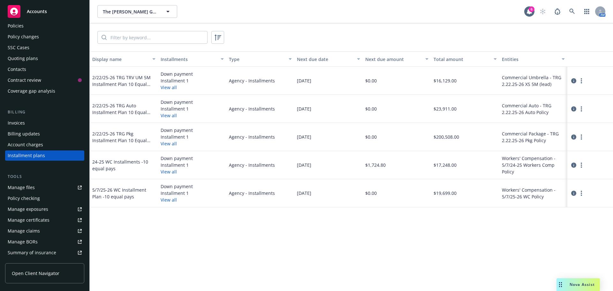
click at [171, 143] on button "View all" at bounding box center [169, 143] width 16 height 7
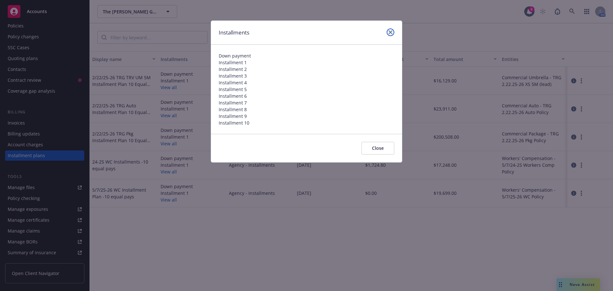
click at [392, 31] on icon "close" at bounding box center [391, 32] width 4 height 4
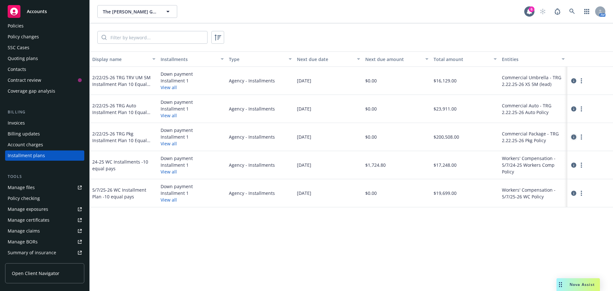
click at [574, 136] on icon "circleInformation" at bounding box center [573, 136] width 5 height 5
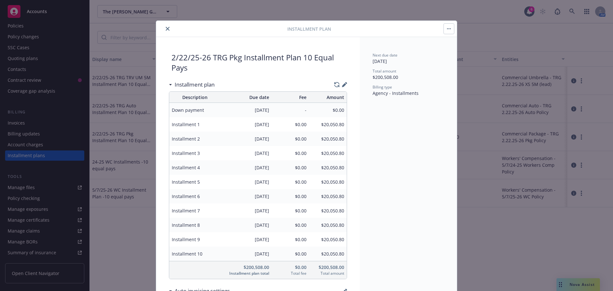
click at [164, 27] on button "close" at bounding box center [168, 29] width 8 height 8
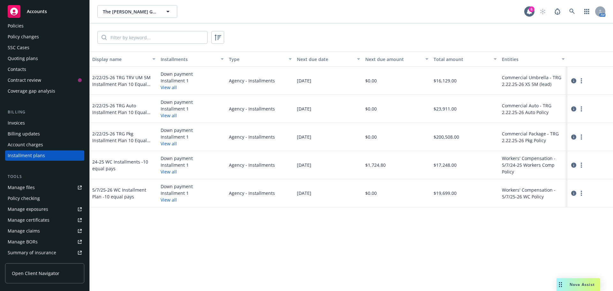
click at [20, 27] on div "Policies" at bounding box center [16, 26] width 16 height 10
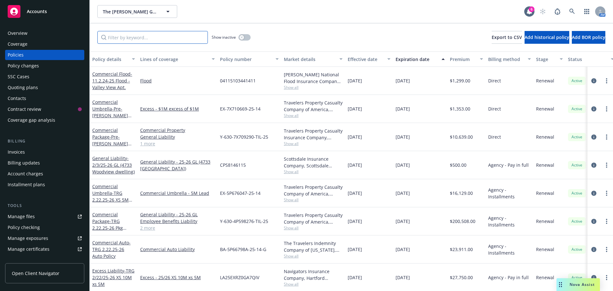
click at [109, 37] on input "Filter by keyword..." at bounding box center [152, 37] width 111 height 13
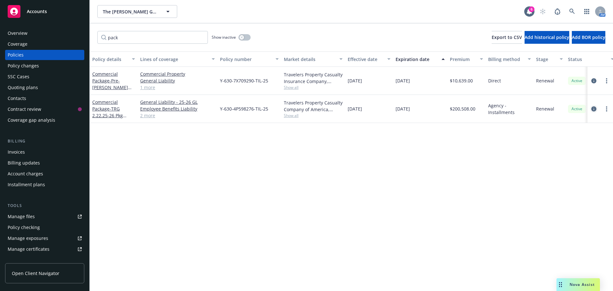
click at [592, 111] on icon "circleInformation" at bounding box center [594, 108] width 5 height 5
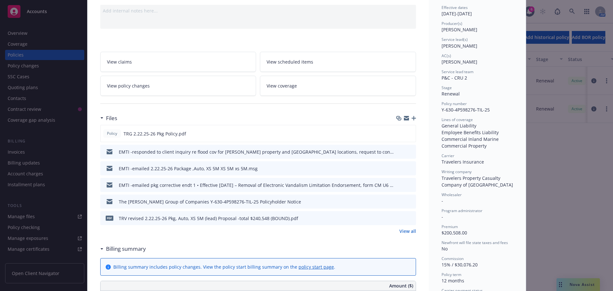
scroll to position [64, 0]
click at [400, 230] on link "View all" at bounding box center [408, 230] width 17 height 7
